Goal: Navigation & Orientation: Find specific page/section

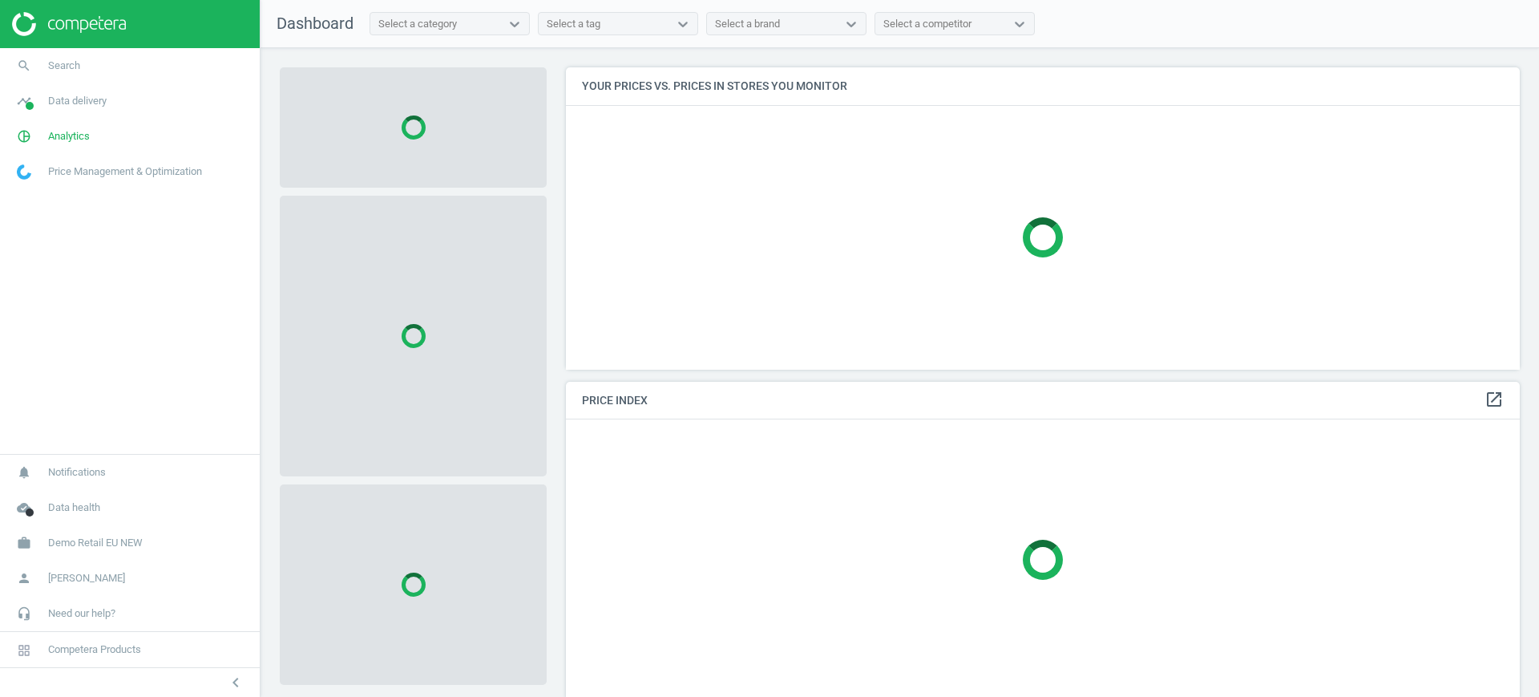
scroll to position [333, 970]
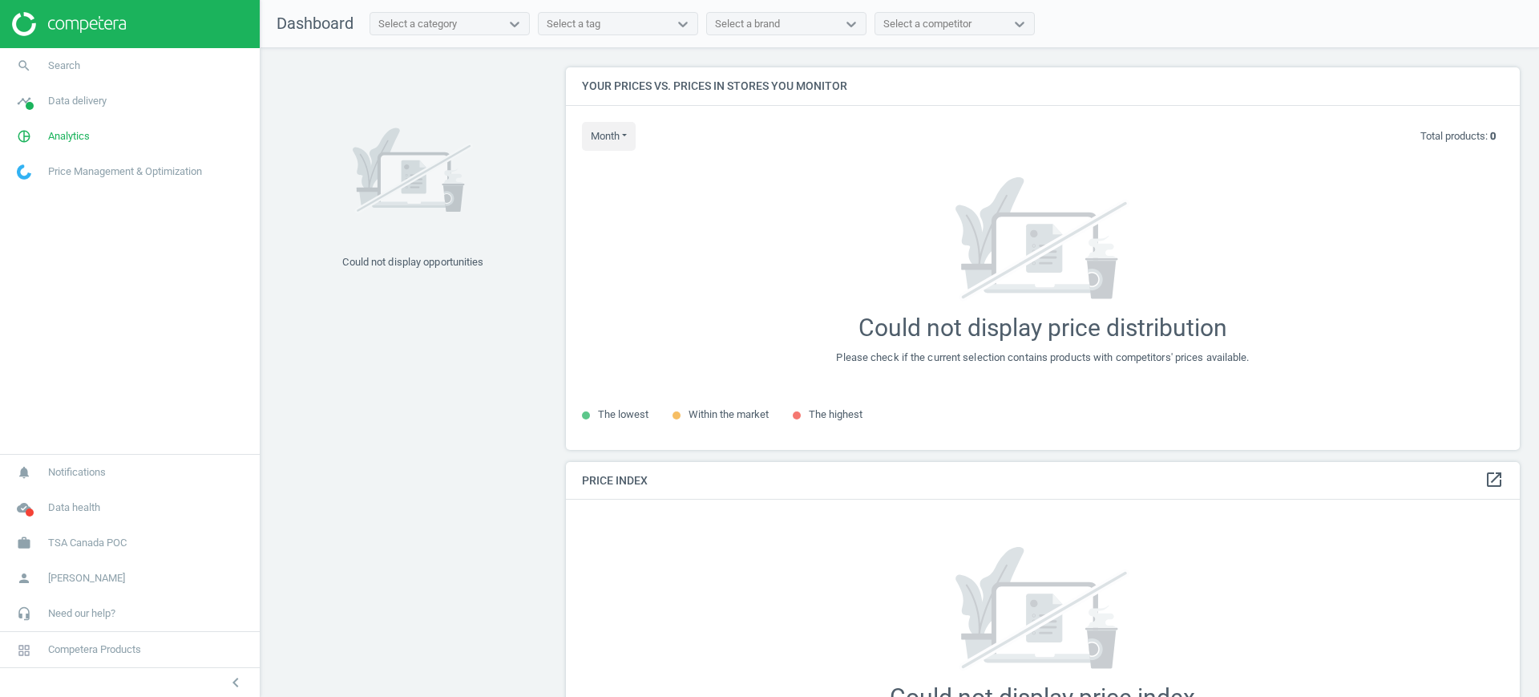
scroll to position [413, 970]
click at [62, 111] on link "timeline Data delivery" at bounding box center [130, 100] width 260 height 35
click at [34, 223] on link "Stores" at bounding box center [130, 232] width 260 height 24
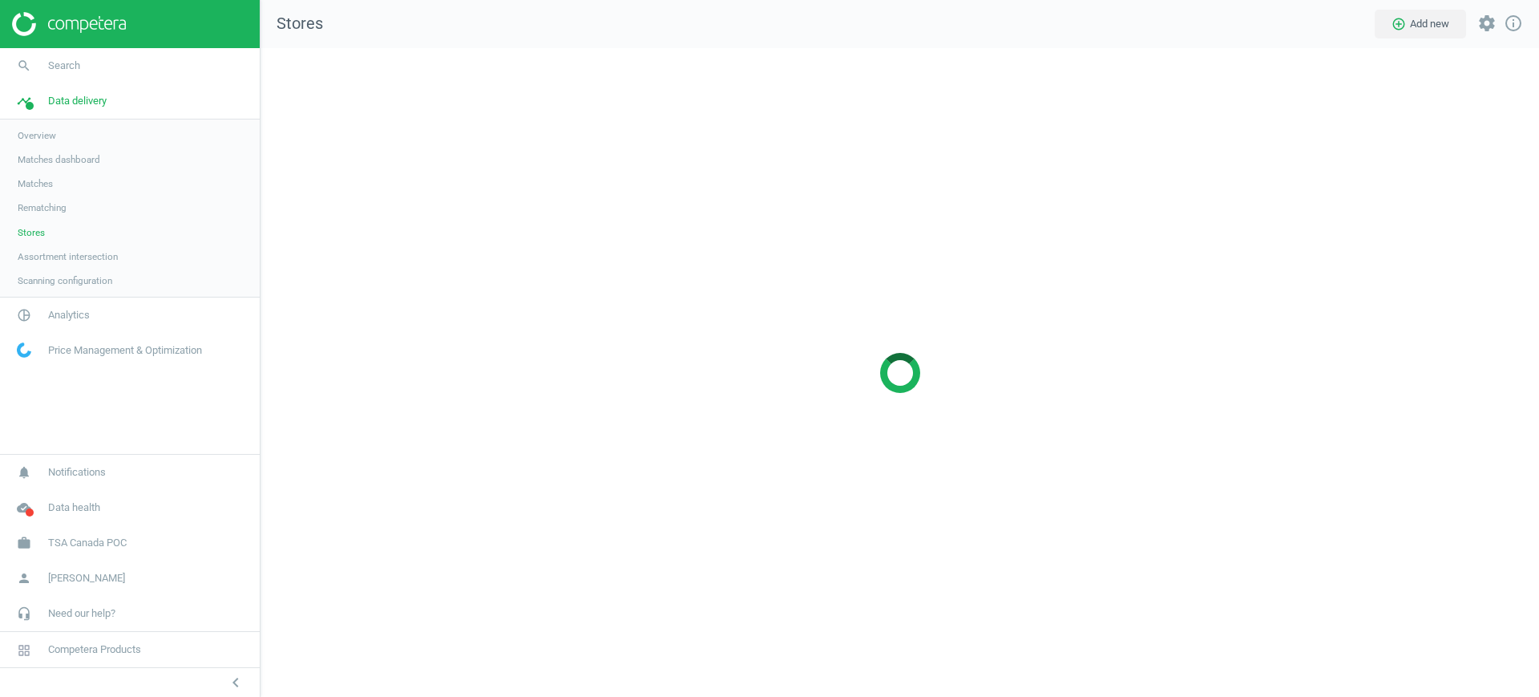
scroll to position [680, 1310]
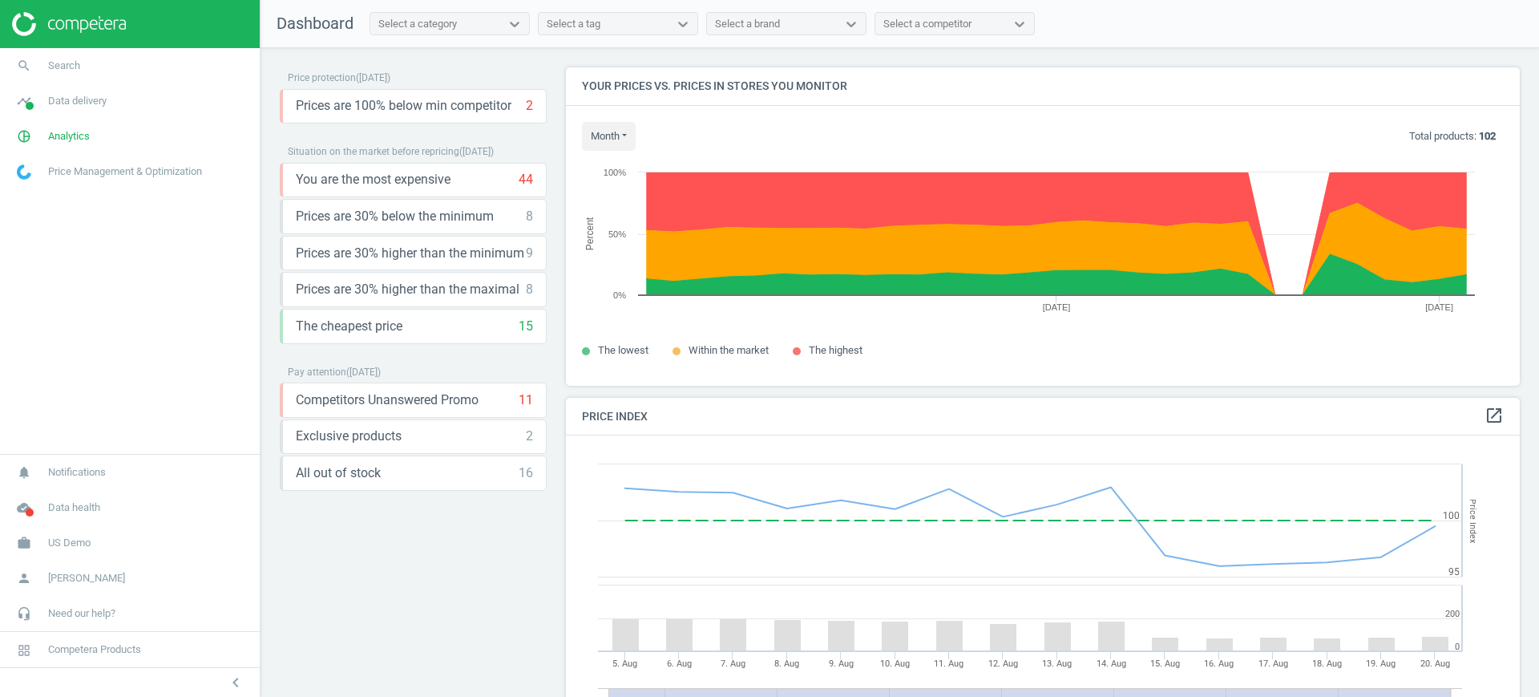
scroll to position [400, 970]
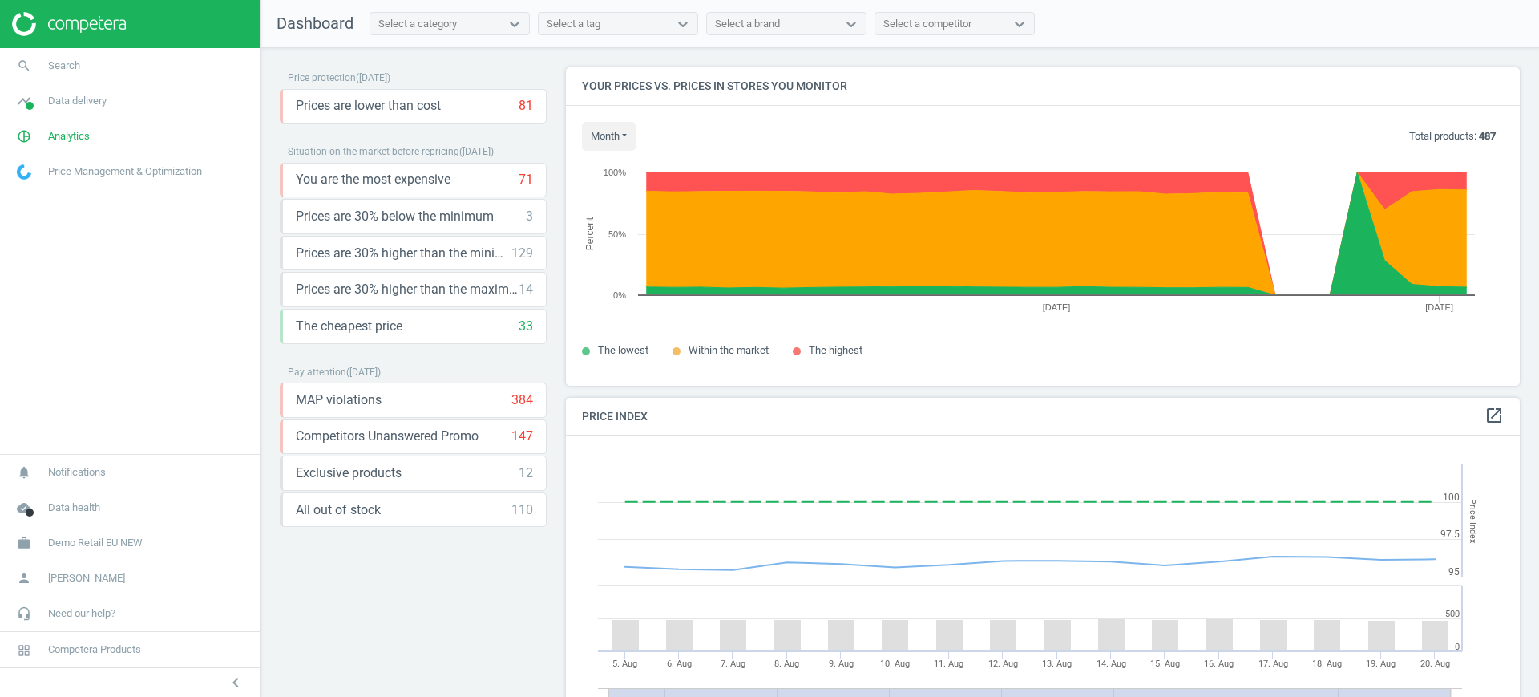
scroll to position [349, 970]
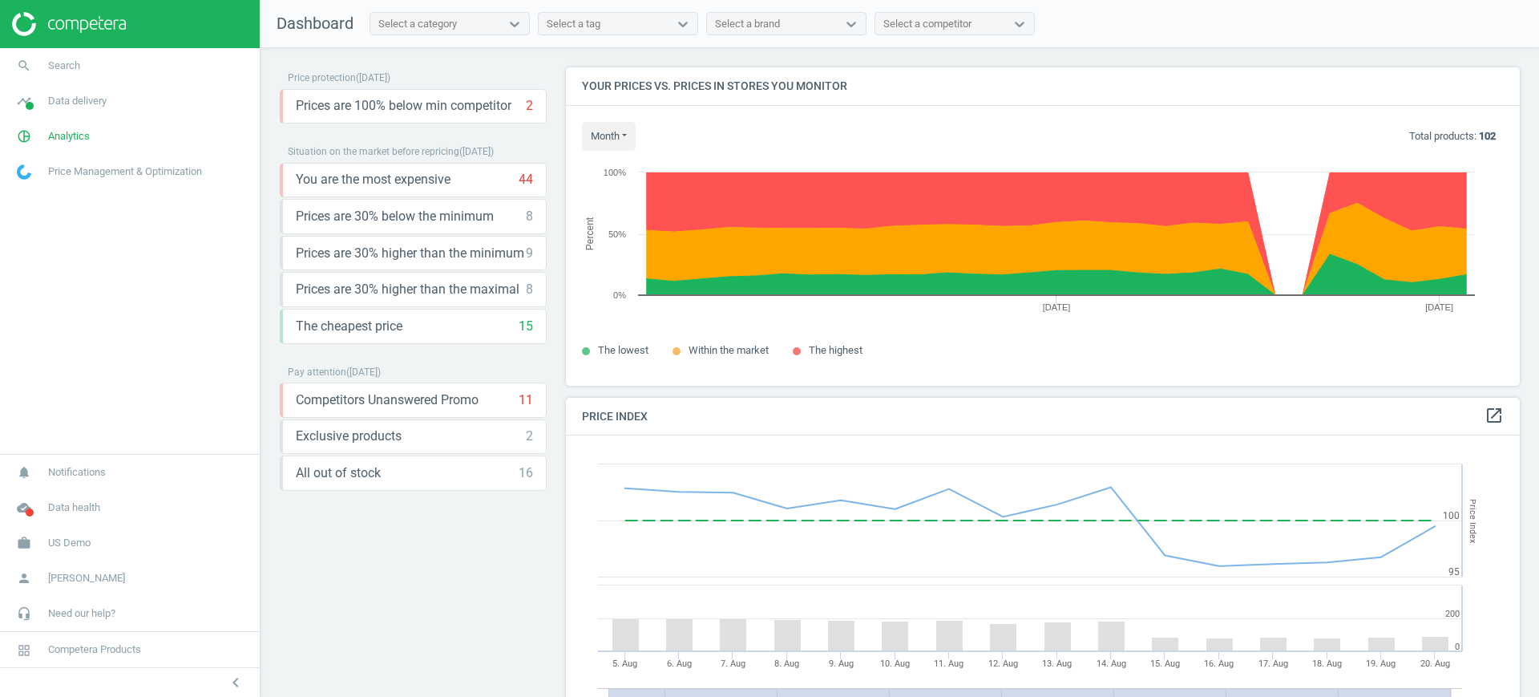
scroll to position [349, 970]
